Goal: Find specific page/section: Find specific page/section

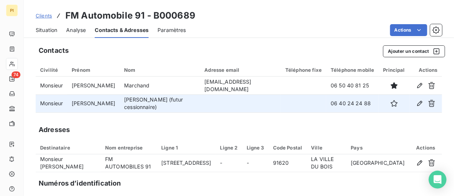
click at [46, 14] on span "Clients" at bounding box center [44, 16] width 16 height 6
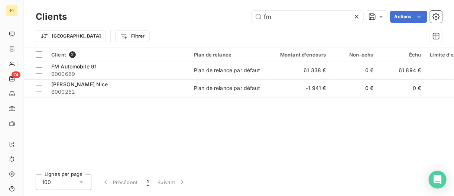
click at [280, 23] on div "Clients fm Actions" at bounding box center [239, 17] width 407 height 16
click at [280, 19] on input "fm" at bounding box center [307, 17] width 111 height 12
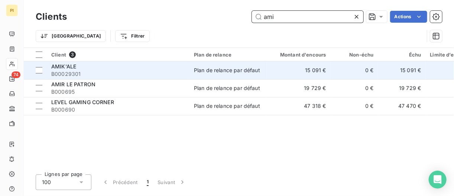
type input "ami"
click at [70, 63] on div "AMIK'ALE" at bounding box center [118, 66] width 134 height 7
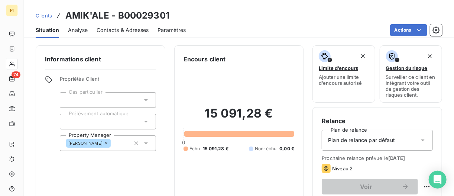
click at [106, 31] on span "Contacts & Adresses" at bounding box center [123, 29] width 52 height 7
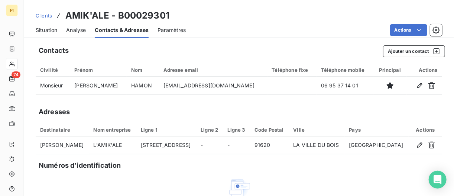
click at [47, 16] on span "Clients" at bounding box center [44, 16] width 16 height 6
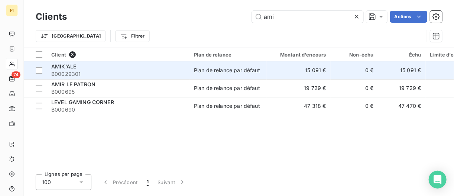
click at [71, 64] on span "AMIK'ALE" at bounding box center [63, 66] width 25 height 6
